Goal: Task Accomplishment & Management: Manage account settings

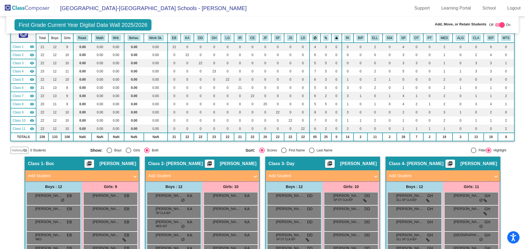
scroll to position [27, 0]
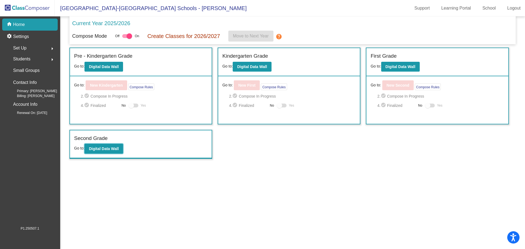
click at [108, 150] on b "Digital Data Wall" at bounding box center [104, 149] width 30 height 4
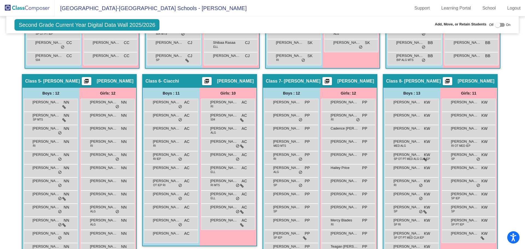
scroll to position [355, 0]
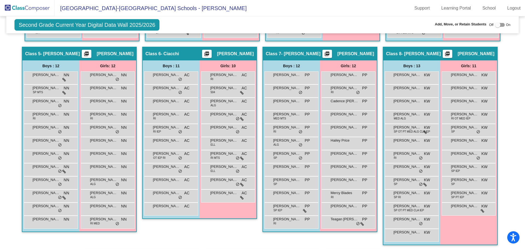
click at [405, 222] on span "[PERSON_NAME] [PERSON_NAME]" at bounding box center [406, 219] width 27 height 5
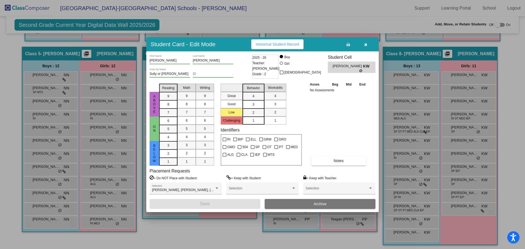
click at [364, 43] on button "button" at bounding box center [365, 44] width 17 height 10
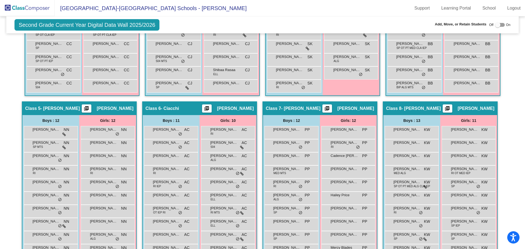
scroll to position [410, 0]
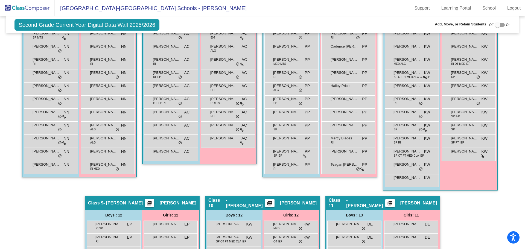
drag, startPoint x: 403, startPoint y: 169, endPoint x: 344, endPoint y: 104, distance: 88.2
click at [324, 71] on div "Hallway - Hallway Class picture_as_pdf Add Student First Name Last Name Student…" at bounding box center [262, 100] width 504 height 599
drag, startPoint x: 484, startPoint y: 208, endPoint x: 479, endPoint y: 120, distance: 88.4
click at [483, 205] on div "Hallway - Hallway Class picture_as_pdf Add Student First Name Last Name Student…" at bounding box center [262, 100] width 504 height 599
click at [497, 24] on div at bounding box center [497, 24] width 5 height 5
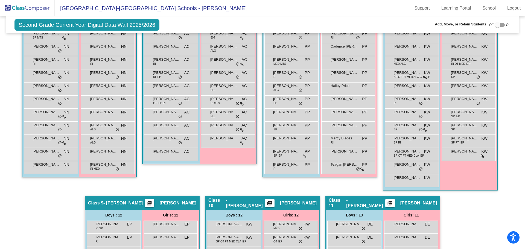
checkbox input "true"
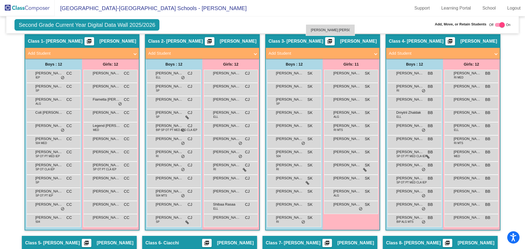
scroll to position [177, 0]
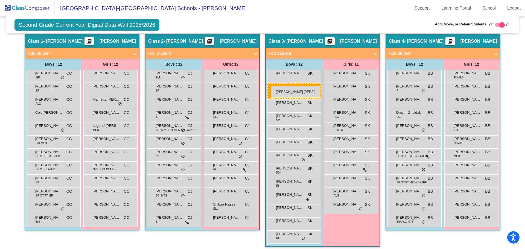
drag, startPoint x: 403, startPoint y: 170, endPoint x: 271, endPoint y: 86, distance: 156.8
